Goal: Information Seeking & Learning: Learn about a topic

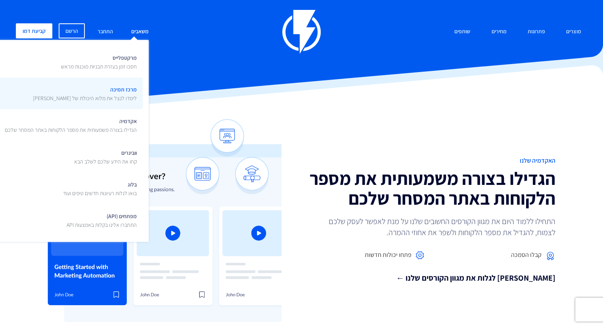
click at [120, 91] on span "מרכז תמיכה לימדו לנצל את מלוא היכולת של [PERSON_NAME]" at bounding box center [85, 93] width 104 height 19
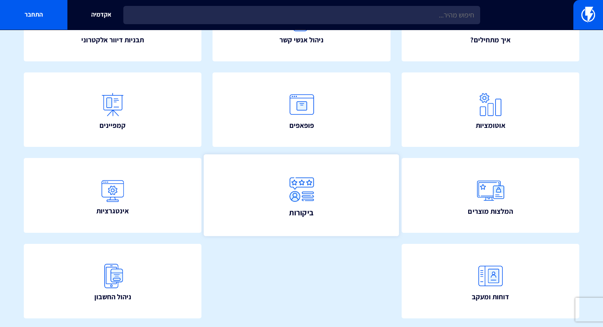
scroll to position [119, 0]
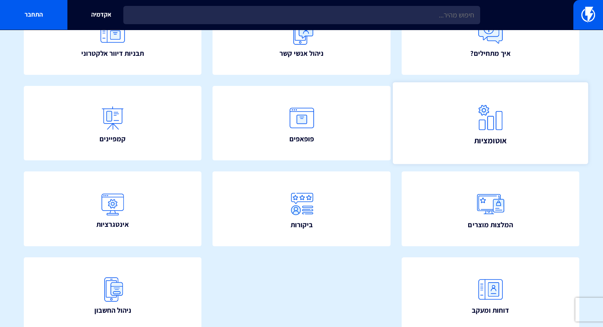
click at [474, 125] on img at bounding box center [490, 117] width 35 height 35
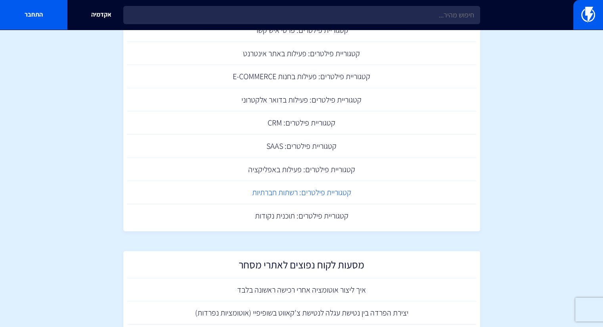
scroll to position [476, 0]
